Goal: Information Seeking & Learning: Learn about a topic

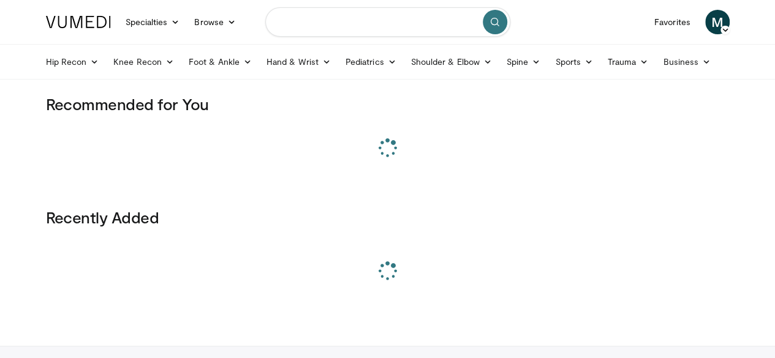
click at [378, 17] on input "Search topics, interventions" at bounding box center [387, 21] width 245 height 29
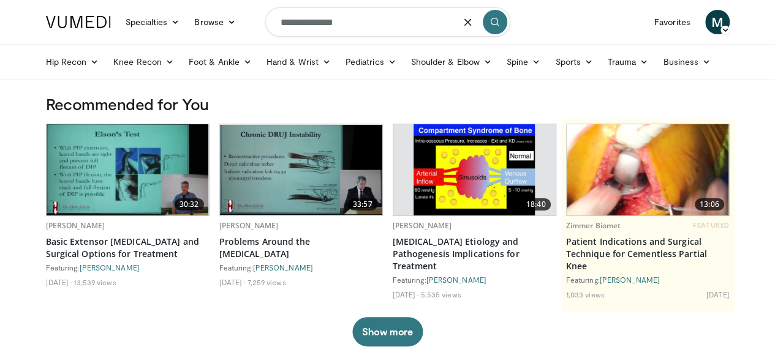
type input "**********"
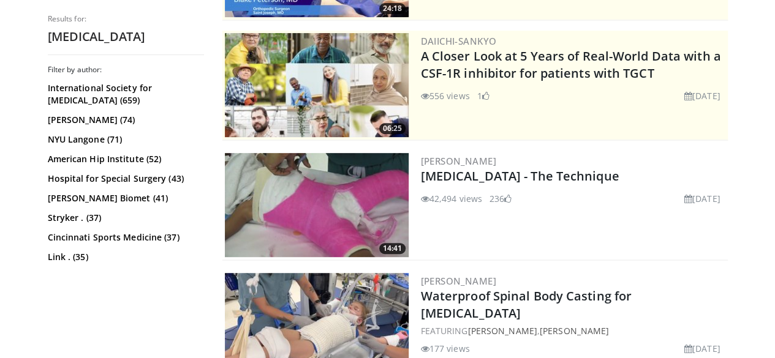
scroll to position [232, 0]
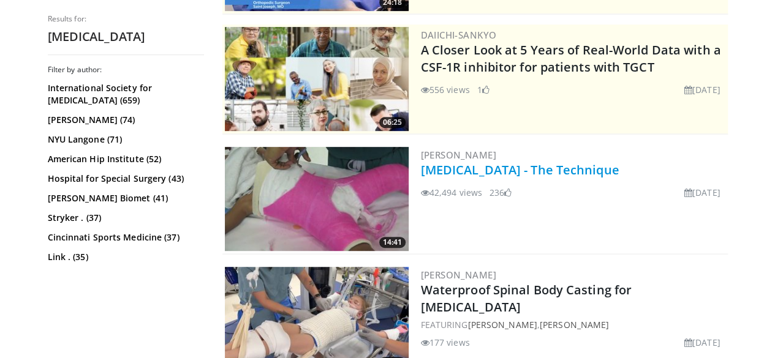
click at [479, 171] on link "[MEDICAL_DATA] - The Technique" at bounding box center [520, 170] width 198 height 17
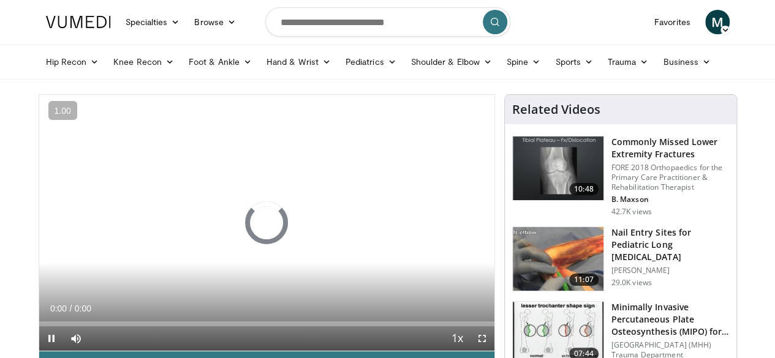
click at [479, 171] on div "10 seconds Tap to unmute" at bounding box center [266, 223] width 455 height 256
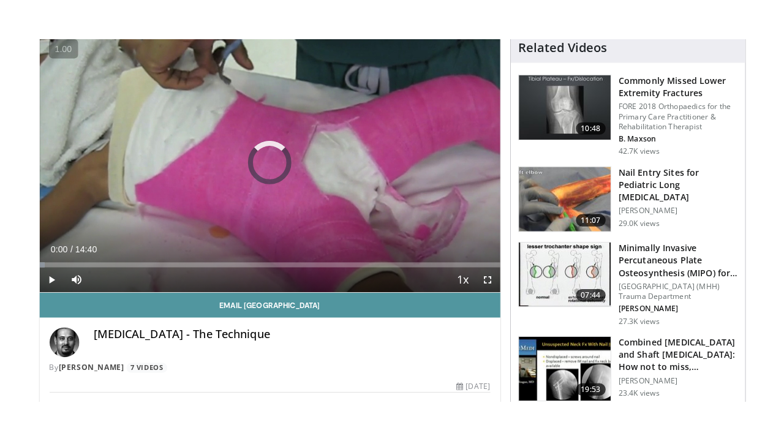
scroll to position [102, 0]
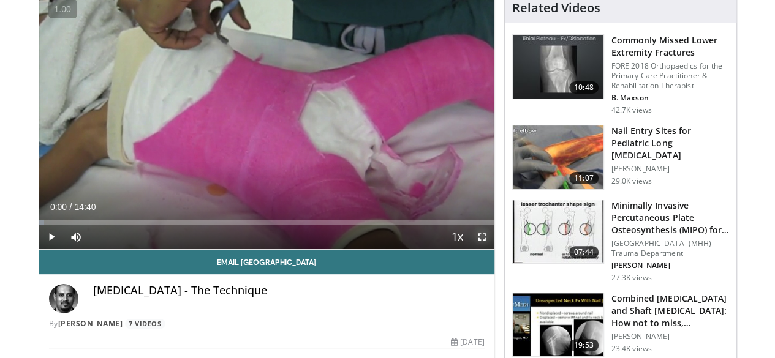
click at [494, 249] on span "Video Player" at bounding box center [482, 237] width 25 height 25
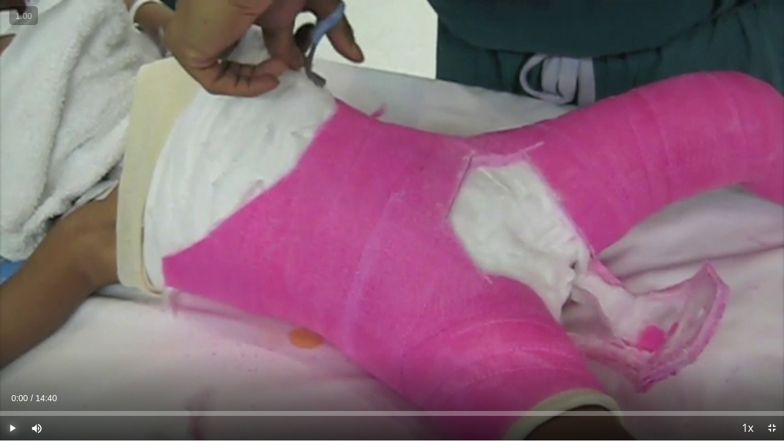
click at [12, 358] on span "Video Player" at bounding box center [12, 428] width 25 height 25
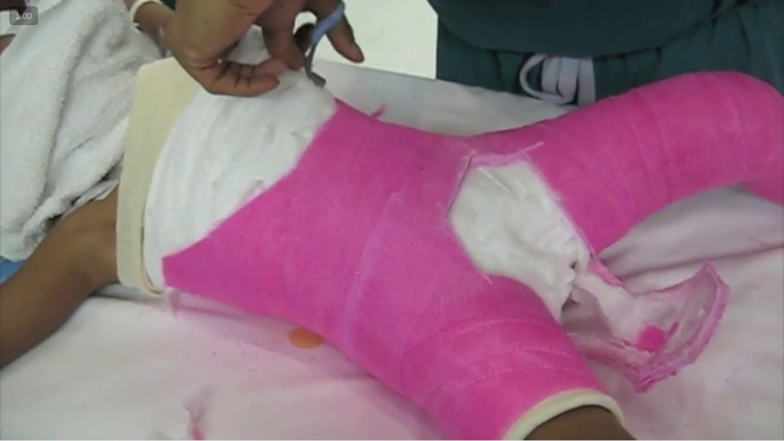
click at [0, 358] on button "Pause" at bounding box center [12, 428] width 25 height 25
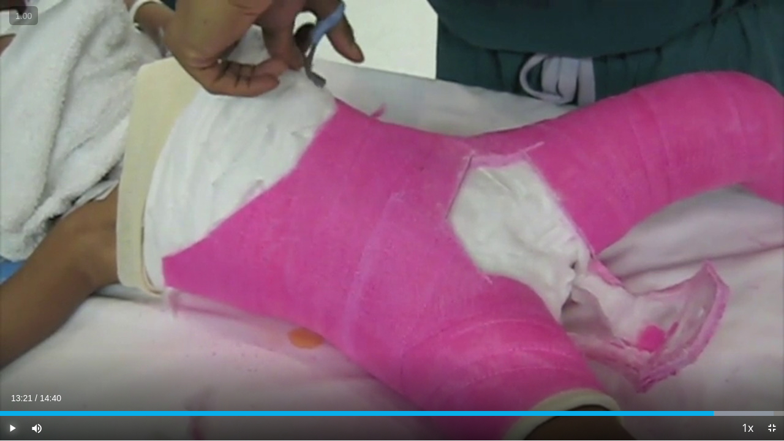
click at [0, 358] on button "Play" at bounding box center [12, 428] width 25 height 25
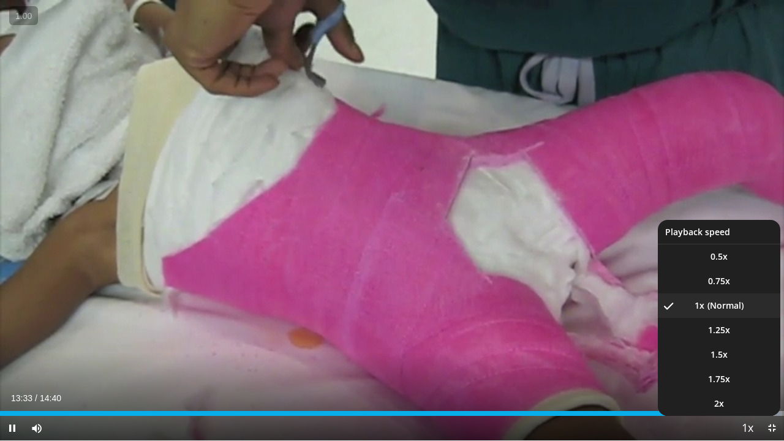
click at [741, 358] on span "Video Player" at bounding box center [747, 429] width 17 height 25
click at [751, 358] on span "Video Player" at bounding box center [747, 429] width 17 height 25
click at [736, 358] on li "2x" at bounding box center [719, 403] width 123 height 25
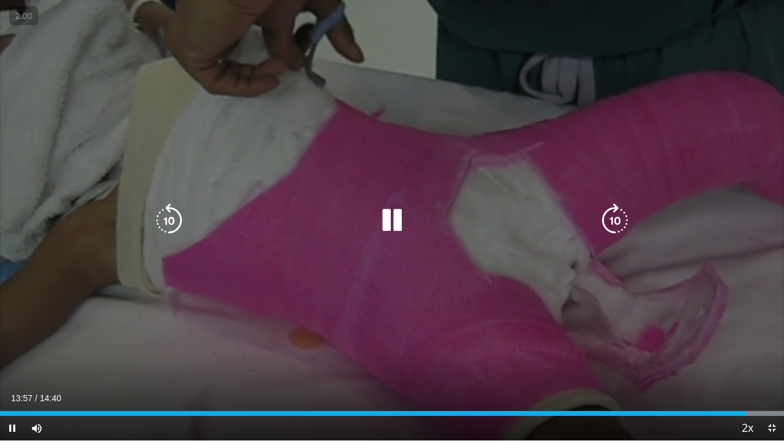
click at [735, 358] on button "Playback Rate" at bounding box center [747, 428] width 25 height 25
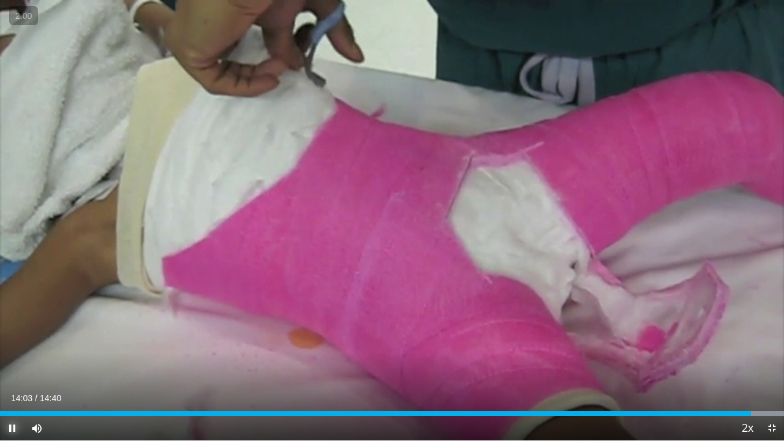
click at [9, 358] on span "Video Player" at bounding box center [12, 428] width 25 height 25
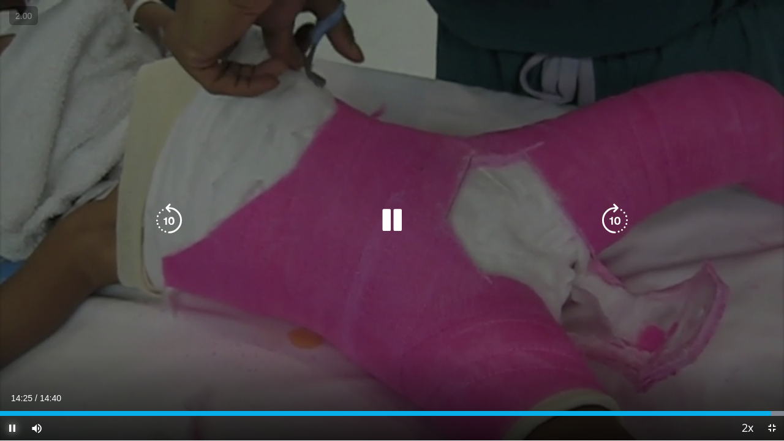
click at [0, 358] on button "Pause" at bounding box center [12, 428] width 25 height 25
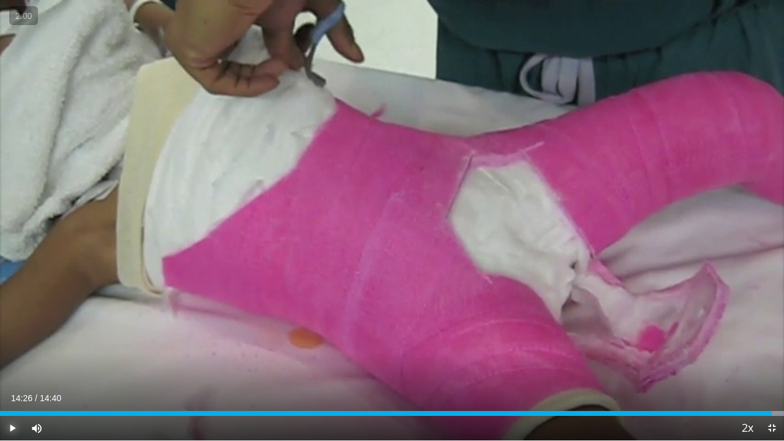
click at [0, 358] on button "Play" at bounding box center [12, 428] width 25 height 25
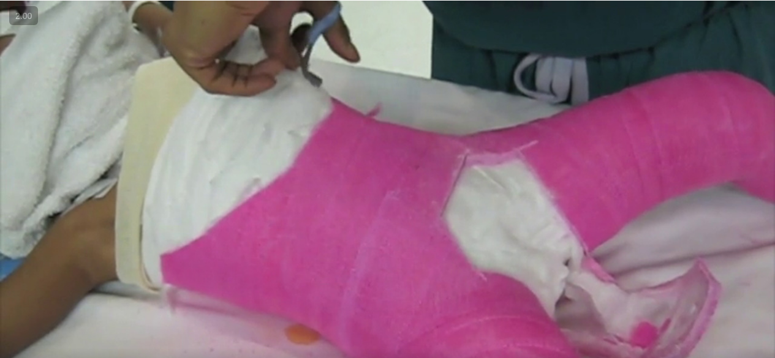
scroll to position [412, 0]
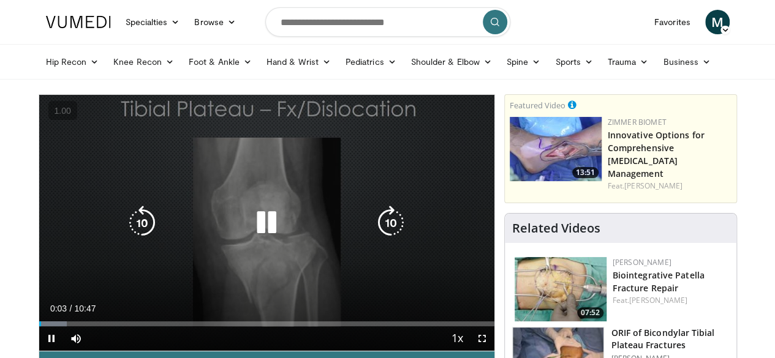
scroll to position [140, 0]
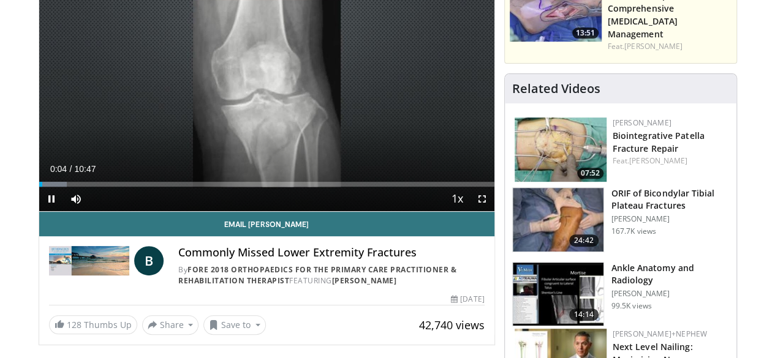
click at [39, 212] on video-js "**********" at bounding box center [266, 83] width 455 height 257
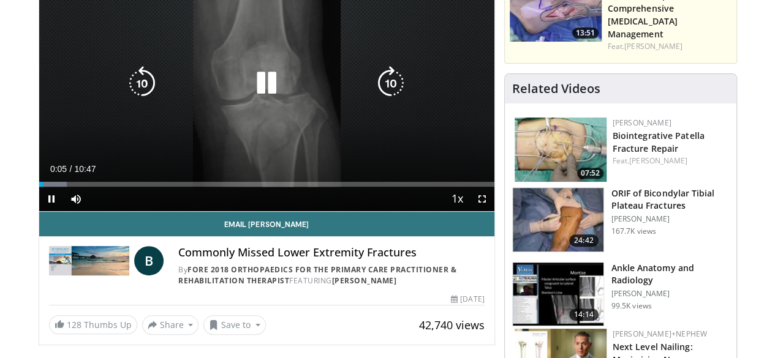
click at [249, 100] on icon "Video Player" at bounding box center [266, 83] width 34 height 34
